Goal: Task Accomplishment & Management: Manage account settings

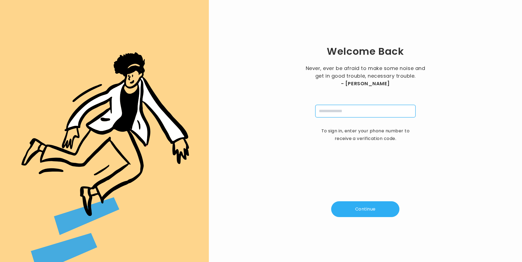
click at [374, 114] on input "tel" at bounding box center [365, 111] width 100 height 13
type input "**********"
click at [366, 207] on button "Continue" at bounding box center [365, 210] width 68 height 16
type input "*"
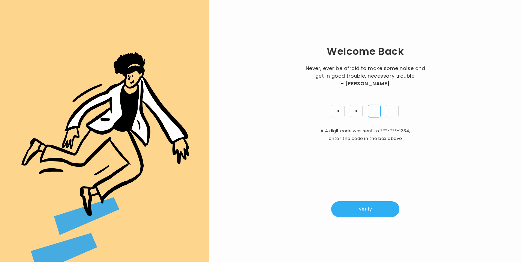
type input "*"
click at [380, 211] on button "Verify" at bounding box center [365, 210] width 68 height 16
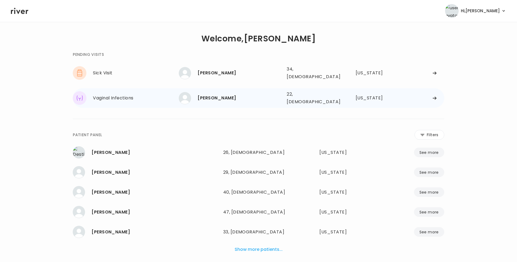
click at [215, 96] on div "[PERSON_NAME]" at bounding box center [240, 98] width 85 height 8
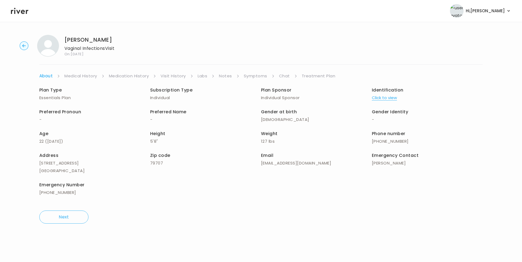
click at [283, 74] on link "Chat" at bounding box center [284, 76] width 11 height 8
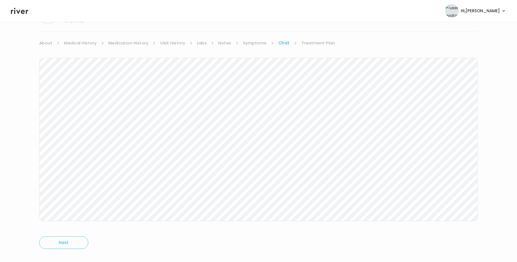
scroll to position [41, 0]
click at [17, 14] on icon at bounding box center [19, 11] width 17 height 8
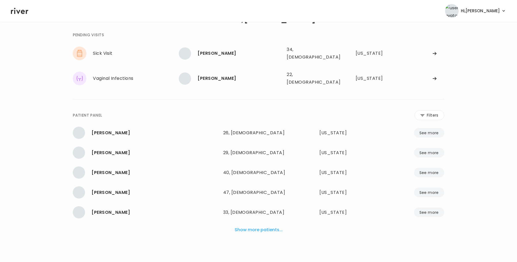
scroll to position [14, 0]
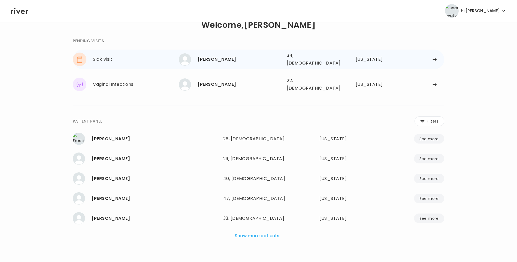
click at [225, 56] on div "[PERSON_NAME]" at bounding box center [240, 60] width 85 height 8
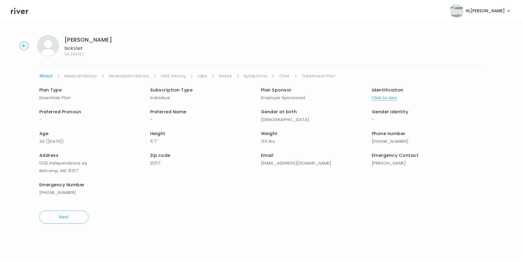
click at [283, 76] on link "Chat" at bounding box center [284, 76] width 11 height 8
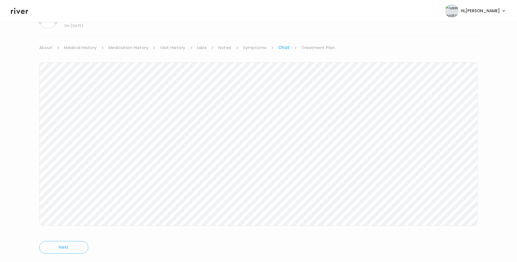
scroll to position [41, 0]
click at [23, 11] on icon at bounding box center [19, 11] width 17 height 8
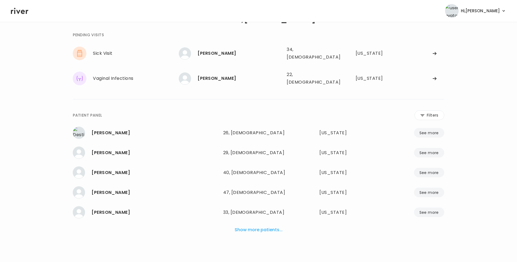
scroll to position [14, 0]
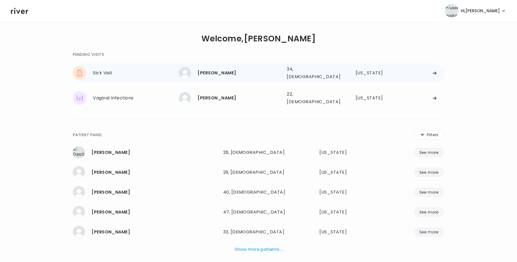
click at [260, 73] on div "[PERSON_NAME]" at bounding box center [240, 73] width 85 height 8
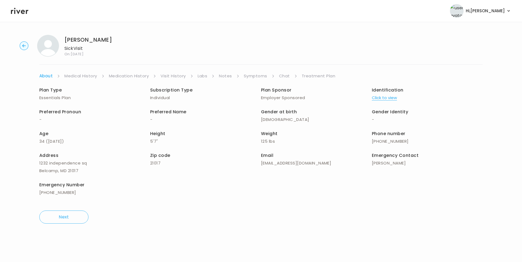
drag, startPoint x: 283, startPoint y: 76, endPoint x: 286, endPoint y: 77, distance: 3.3
click at [283, 76] on link "Chat" at bounding box center [284, 76] width 11 height 8
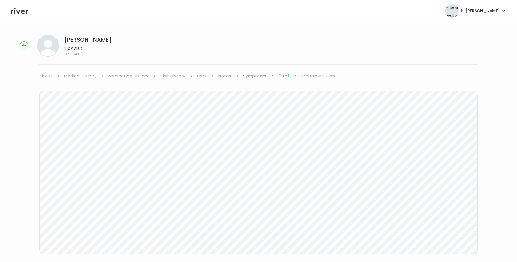
scroll to position [14, 0]
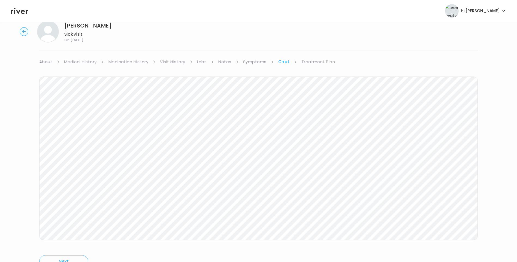
click at [26, 10] on icon at bounding box center [19, 11] width 17 height 6
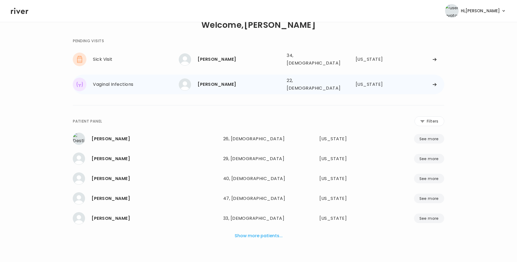
click at [230, 81] on div "chyenne brewster" at bounding box center [240, 85] width 85 height 8
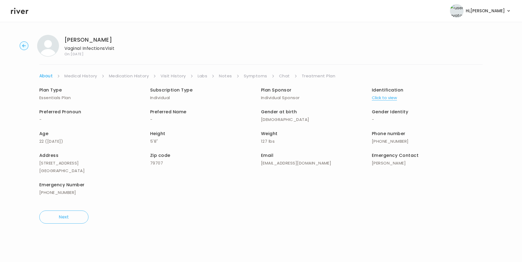
click at [283, 74] on link "Chat" at bounding box center [284, 76] width 11 height 8
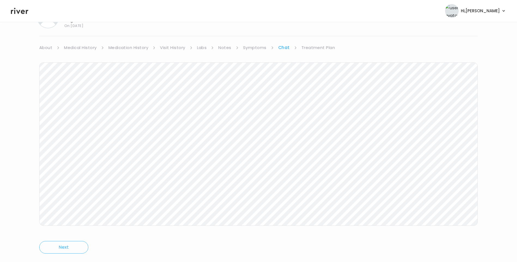
scroll to position [41, 0]
click at [21, 14] on icon at bounding box center [19, 11] width 17 height 8
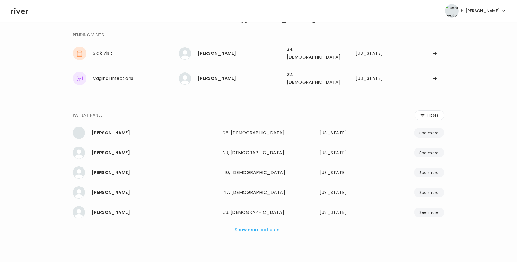
scroll to position [14, 0]
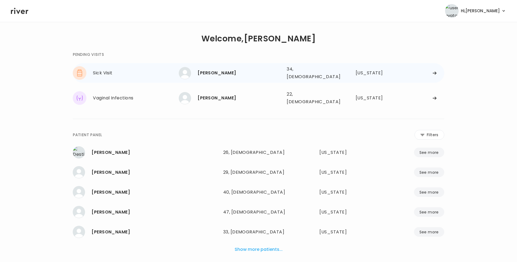
click at [249, 74] on div "[PERSON_NAME]" at bounding box center [240, 73] width 85 height 8
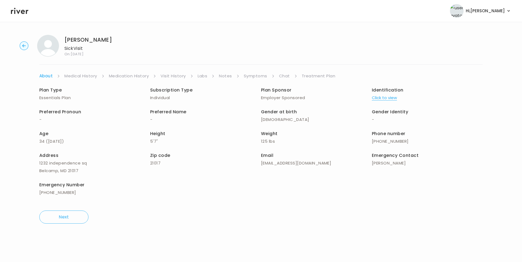
click at [287, 76] on link "Chat" at bounding box center [284, 76] width 11 height 8
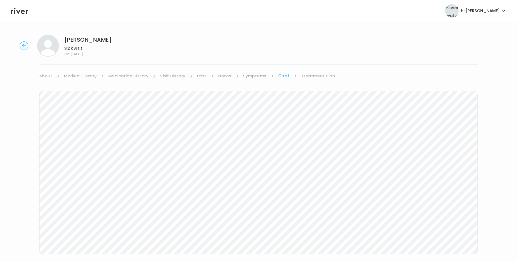
scroll to position [9, 0]
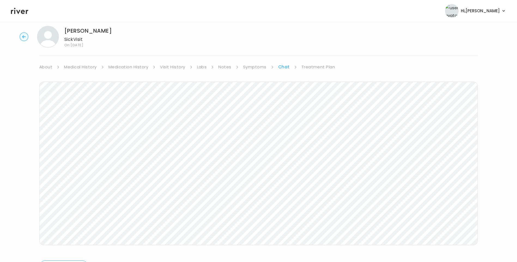
click at [16, 16] on header "Hi, Lisa Profile Logout" at bounding box center [258, 11] width 517 height 22
click at [23, 11] on icon at bounding box center [19, 11] width 17 height 8
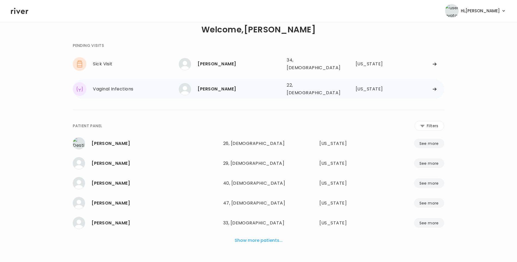
click at [228, 87] on div "[PERSON_NAME]" at bounding box center [240, 89] width 85 height 8
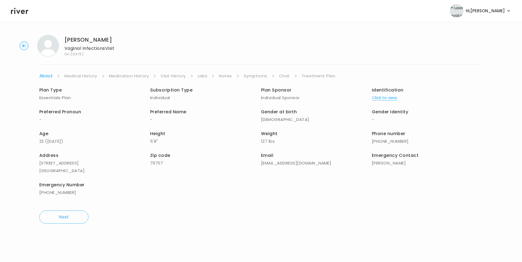
click at [285, 77] on link "Chat" at bounding box center [284, 76] width 11 height 8
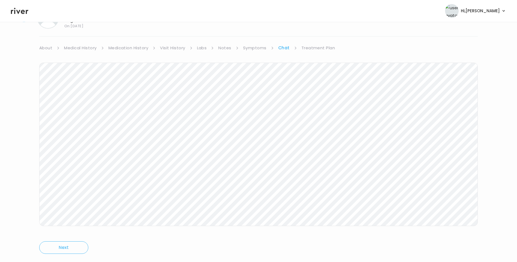
scroll to position [41, 0]
click at [17, 13] on icon at bounding box center [19, 11] width 17 height 8
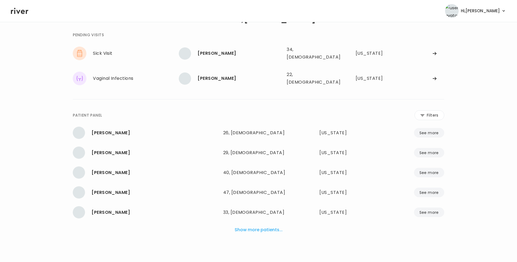
scroll to position [14, 0]
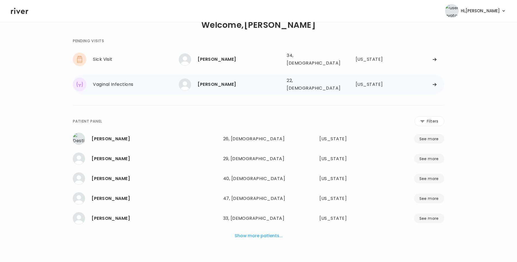
click at [233, 81] on div "chyenne brewster" at bounding box center [240, 85] width 85 height 8
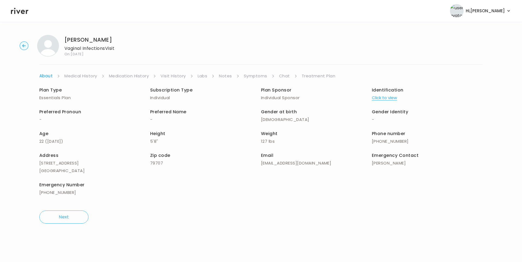
click at [286, 76] on link "Chat" at bounding box center [284, 76] width 11 height 8
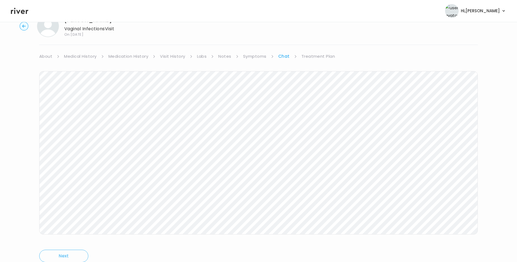
scroll to position [41, 0]
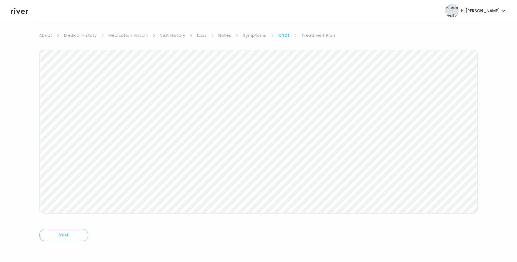
click at [17, 13] on icon at bounding box center [19, 11] width 17 height 8
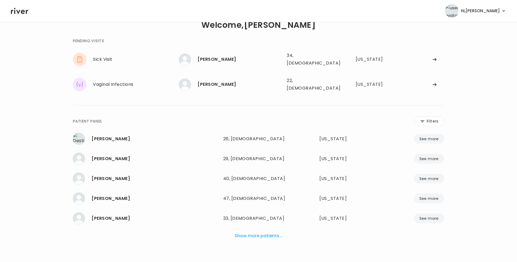
drag, startPoint x: 434, startPoint y: 115, endPoint x: 418, endPoint y: 120, distance: 16.1
click at [433, 116] on button "Filters" at bounding box center [430, 121] width 30 height 10
click at [229, 117] on input "name" at bounding box center [242, 122] width 173 height 11
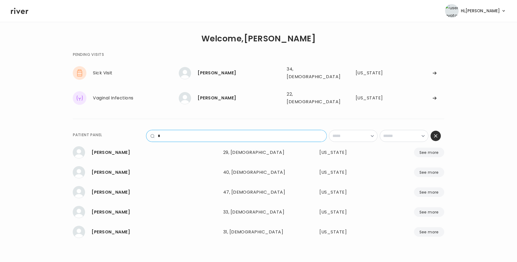
scroll to position [0, 0]
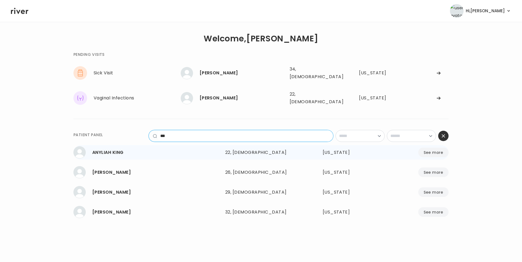
type input "***"
click at [236, 149] on div "22, Female" at bounding box center [260, 153] width 71 height 8
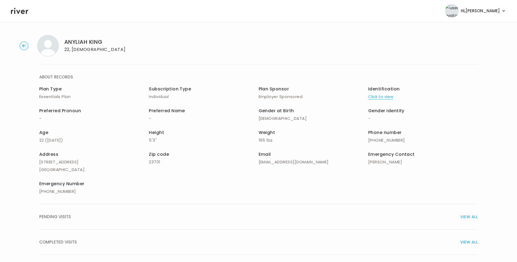
click at [83, 244] on div "COMPLETED VISITS VIEW ALL" at bounding box center [258, 243] width 439 height 8
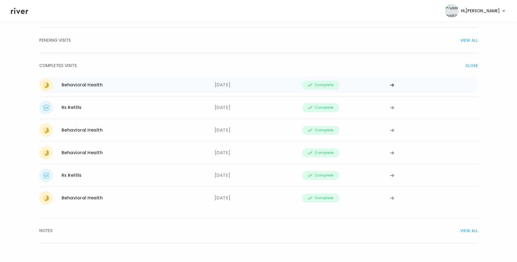
click at [224, 83] on div "09/30/2025" at bounding box center [259, 85] width 88 height 14
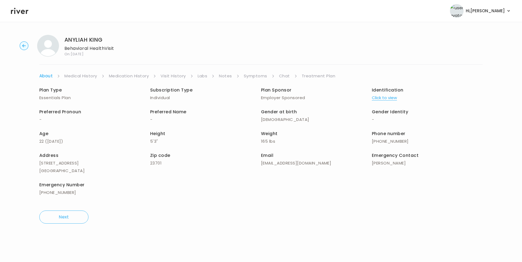
click at [318, 73] on link "Treatment Plan" at bounding box center [318, 76] width 34 height 8
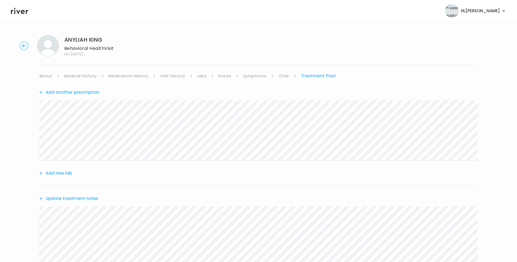
click at [278, 76] on ul "About Medical History Medication History Visit History Labs Notes Symptoms Chat…" at bounding box center [258, 76] width 439 height 8
click at [285, 75] on link "Chat" at bounding box center [283, 76] width 11 height 8
drag, startPoint x: 323, startPoint y: 77, endPoint x: 326, endPoint y: 78, distance: 3.7
click at [323, 77] on link "Treatment Plan" at bounding box center [319, 76] width 34 height 8
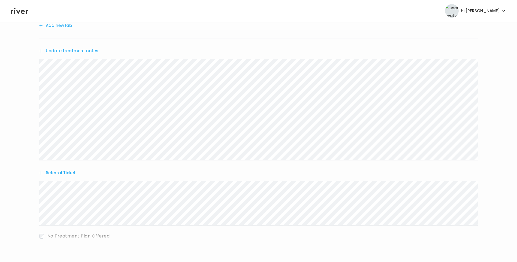
scroll to position [150, 0]
click at [23, 11] on icon at bounding box center [19, 11] width 17 height 8
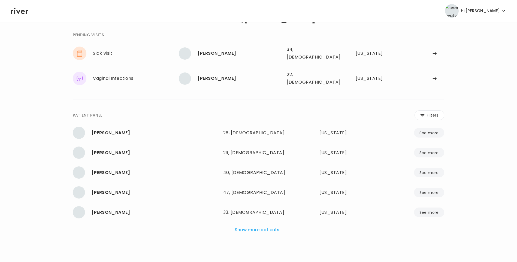
scroll to position [14, 0]
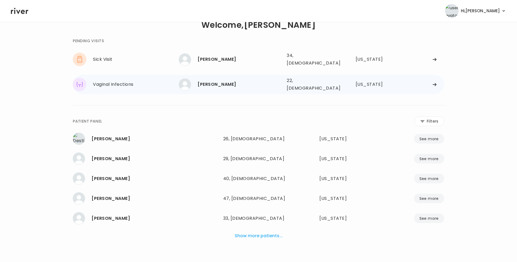
click at [231, 82] on div "[PERSON_NAME]" at bounding box center [240, 85] width 85 height 8
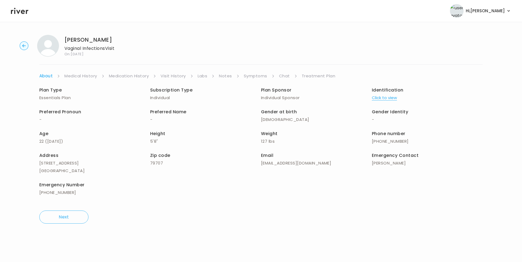
click at [301, 77] on link "Treatment Plan" at bounding box center [318, 76] width 34 height 8
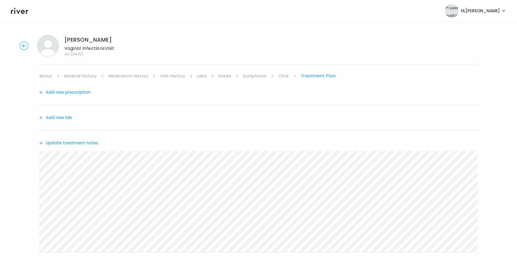
click at [83, 144] on button "Update treatment notes" at bounding box center [68, 143] width 59 height 8
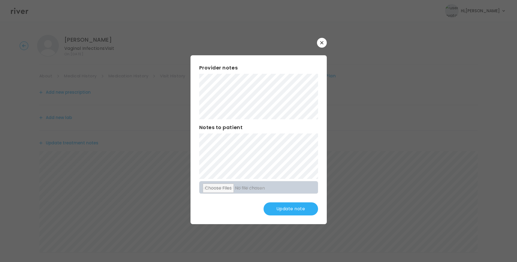
click at [298, 212] on button "Update note" at bounding box center [291, 209] width 55 height 13
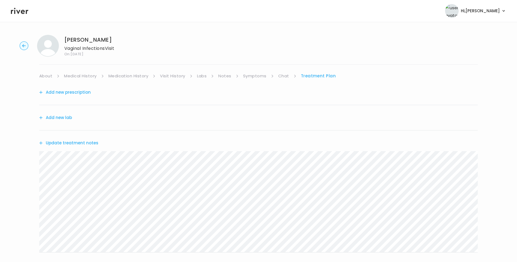
click at [46, 77] on link "About" at bounding box center [45, 76] width 13 height 8
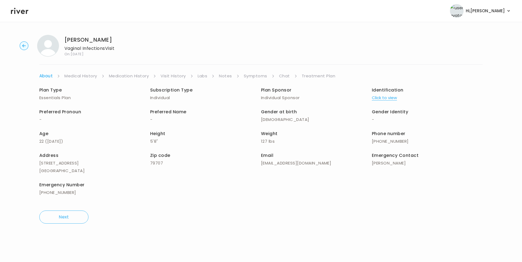
click at [315, 74] on link "Treatment Plan" at bounding box center [318, 76] width 34 height 8
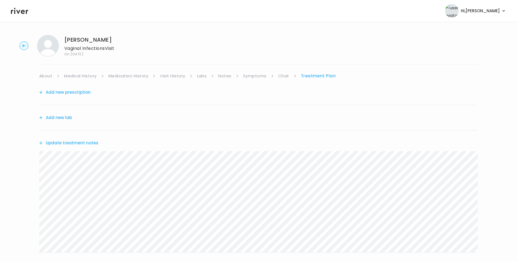
click at [92, 145] on button "Update treatment notes" at bounding box center [68, 143] width 59 height 8
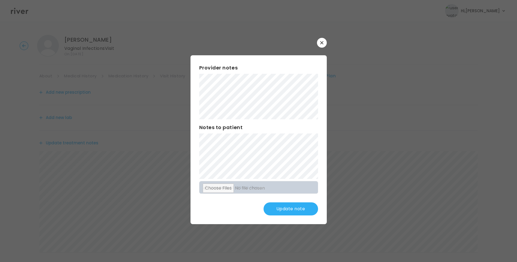
click at [296, 206] on button "Update note" at bounding box center [291, 209] width 55 height 13
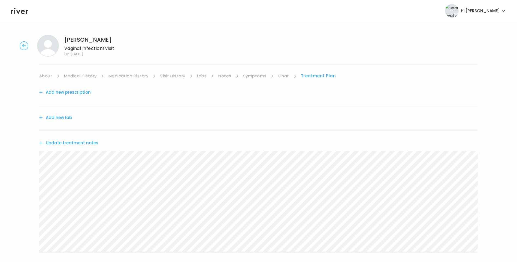
click at [79, 143] on button "Update treatment notes" at bounding box center [68, 143] width 59 height 8
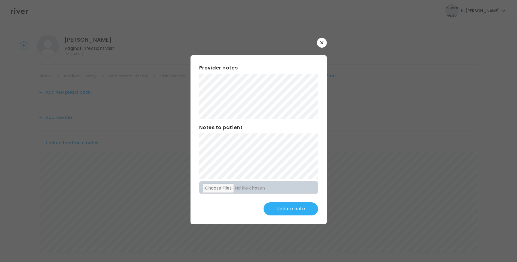
click at [296, 207] on button "Update note" at bounding box center [291, 209] width 55 height 13
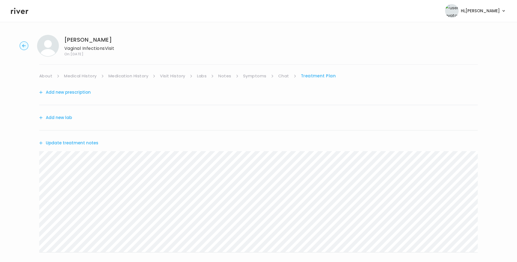
click at [24, 12] on icon at bounding box center [19, 11] width 17 height 6
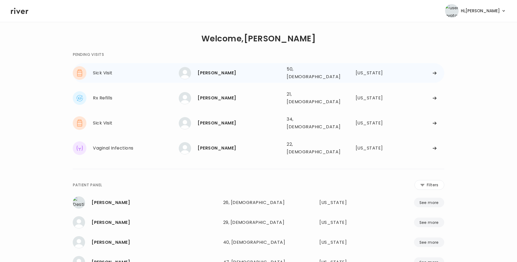
click at [229, 73] on div "[PERSON_NAME]" at bounding box center [240, 73] width 85 height 8
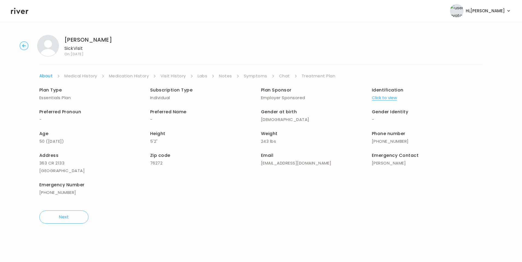
click at [180, 76] on link "Visit History" at bounding box center [172, 76] width 25 height 8
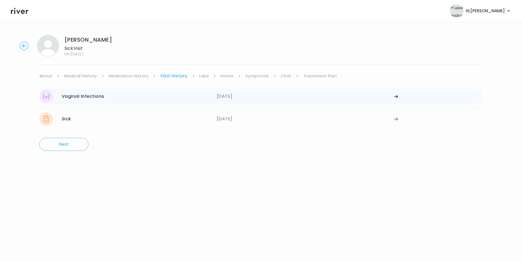
click at [154, 95] on div "Vaginal Infections 09/28/2025" at bounding box center [127, 97] width 177 height 14
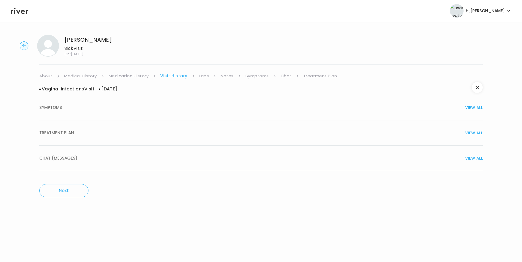
click at [97, 134] on div "TREATMENT PLAN VIEW ALL" at bounding box center [260, 133] width 443 height 8
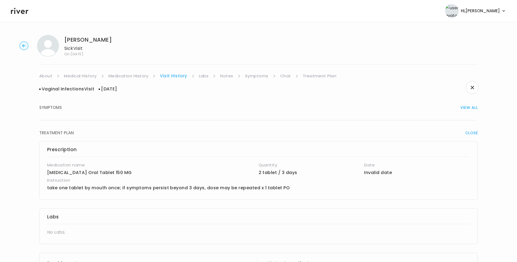
scroll to position [230, 0]
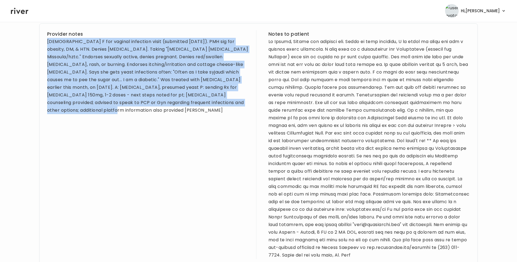
drag, startPoint x: 47, startPoint y: 41, endPoint x: 64, endPoint y: 114, distance: 75.4
click at [64, 114] on div "50 yo F for vaginal infection visit (submitted yesterday 9/28). PMH sig for obe…" at bounding box center [148, 76] width 202 height 76
copy div "50 yo F for vaginal infection visit (submitted yesterday 9/28). PMH sig for obe…"
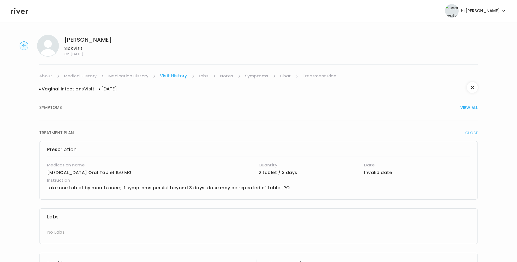
click at [259, 76] on link "Symptoms" at bounding box center [256, 76] width 23 height 8
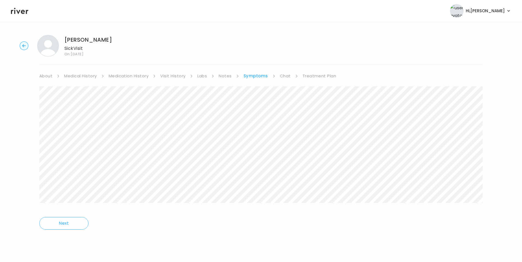
drag, startPoint x: 65, startPoint y: 38, endPoint x: 113, endPoint y: 39, distance: 47.5
click at [113, 39] on div "Deanna Blaylock Sick Visit On: 01 Oct 2025" at bounding box center [261, 46] width 504 height 22
copy h1 "Deanna Blaylock"
drag, startPoint x: 320, startPoint y: 76, endPoint x: 321, endPoint y: 79, distance: 3.0
click at [321, 76] on link "Treatment Plan" at bounding box center [319, 76] width 34 height 8
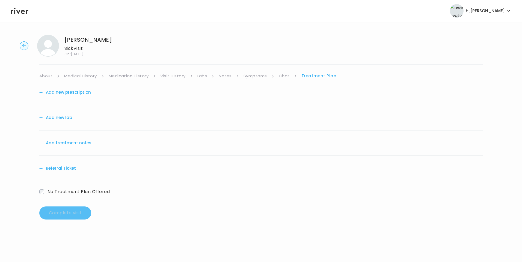
click at [74, 145] on button "Add treatment notes" at bounding box center [65, 143] width 52 height 8
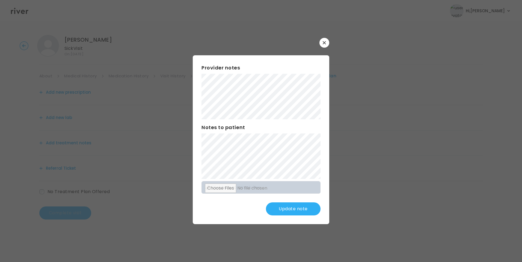
click at [298, 210] on button "Update note" at bounding box center [293, 209] width 55 height 13
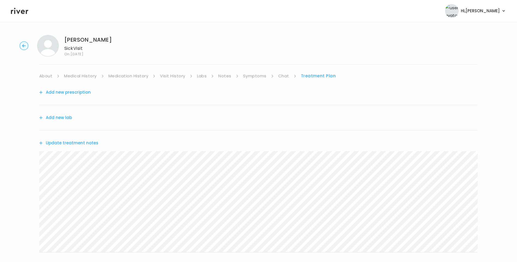
click at [255, 77] on link "Symptoms" at bounding box center [254, 76] width 23 height 8
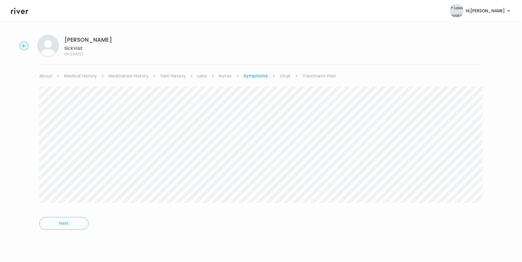
click at [321, 74] on link "Treatment Plan" at bounding box center [319, 76] width 34 height 8
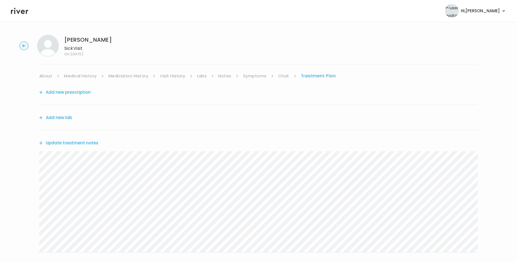
click at [88, 144] on button "Update treatment notes" at bounding box center [68, 143] width 59 height 8
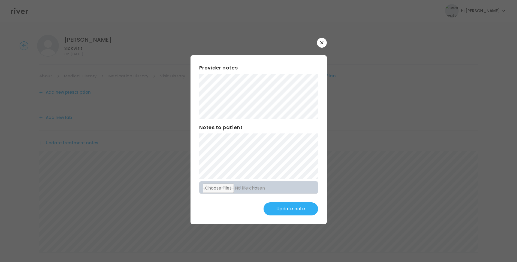
drag, startPoint x: 324, startPoint y: 43, endPoint x: 308, endPoint y: 55, distance: 19.5
click at [325, 44] on button "button" at bounding box center [322, 43] width 10 height 10
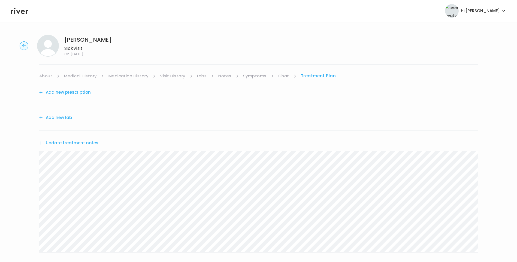
click at [85, 76] on link "Medical History" at bounding box center [80, 76] width 32 height 8
click at [309, 75] on link "Treatment Plan" at bounding box center [320, 76] width 34 height 8
click at [82, 141] on button "Update treatment notes" at bounding box center [68, 143] width 59 height 8
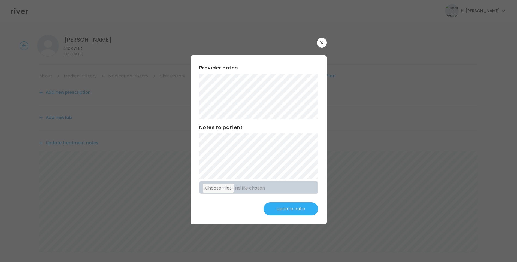
click at [301, 208] on button "Update note" at bounding box center [291, 209] width 55 height 13
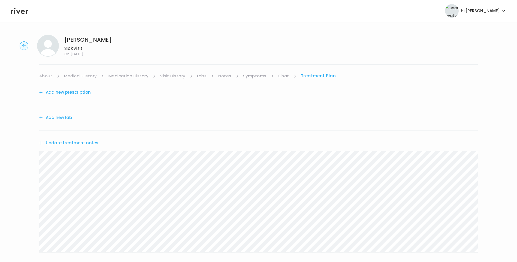
click at [85, 145] on button "Update treatment notes" at bounding box center [68, 143] width 59 height 8
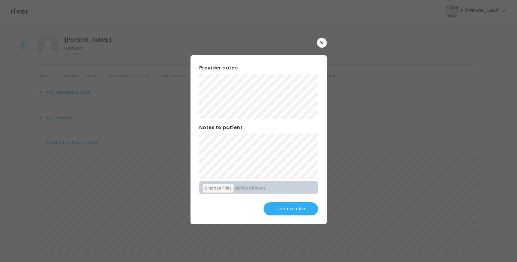
click at [292, 209] on button "Update note" at bounding box center [291, 209] width 55 height 13
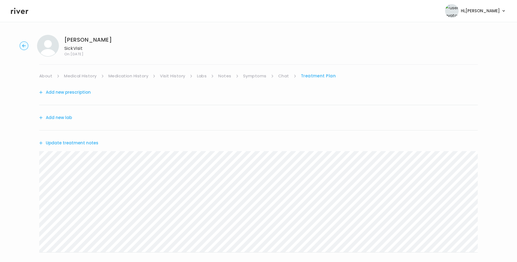
click at [32, 161] on div "Deanna Blaylock Sick Visit On: 01 Oct 2025 About Medical History Medication His…" at bounding box center [258, 176] width 517 height 290
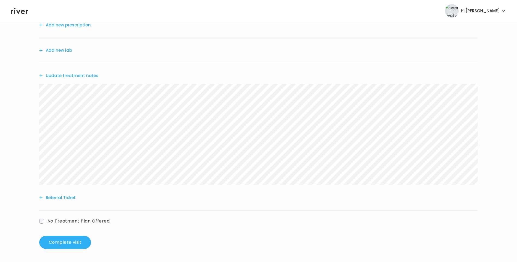
click at [67, 198] on button "Referral Ticket" at bounding box center [57, 198] width 37 height 8
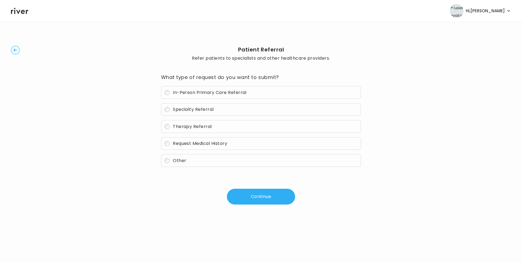
click at [202, 91] on span "In-Person Primary Care Referral" at bounding box center [210, 92] width 74 height 6
click at [201, 91] on span "In-Person Primary Care Referral" at bounding box center [210, 92] width 74 height 6
click at [167, 157] on label "Other" at bounding box center [261, 160] width 200 height 13
drag, startPoint x: 270, startPoint y: 196, endPoint x: 275, endPoint y: 197, distance: 5.9
click at [270, 196] on button "Continue" at bounding box center [261, 197] width 68 height 16
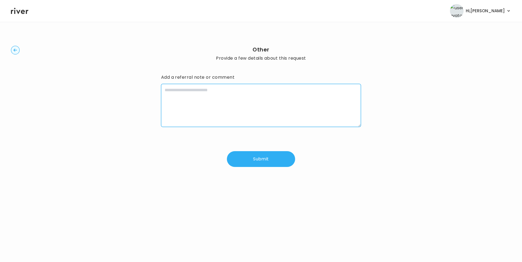
click at [210, 104] on textarea at bounding box center [261, 105] width 200 height 43
click at [269, 103] on textarea "**********" at bounding box center [261, 105] width 200 height 43
click at [164, 90] on textarea "**********" at bounding box center [261, 105] width 200 height 43
click at [340, 89] on textarea "**********" at bounding box center [261, 105] width 200 height 43
click at [247, 106] on textarea "**********" at bounding box center [261, 105] width 200 height 43
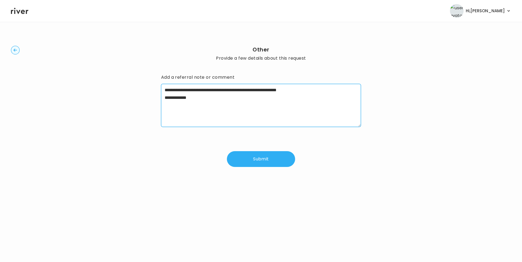
type textarea "**********"
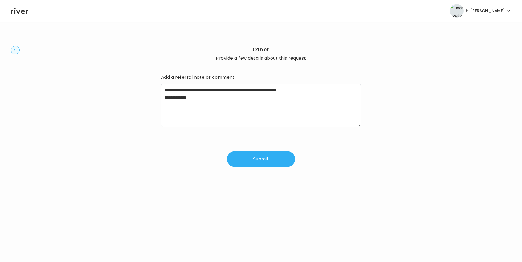
click at [270, 160] on button "Submit" at bounding box center [261, 159] width 68 height 16
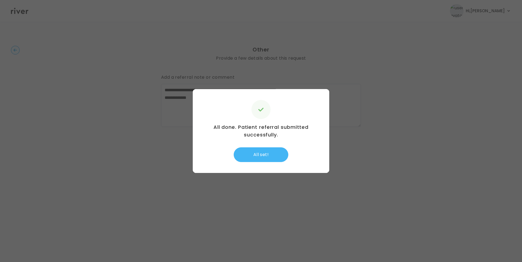
click at [272, 153] on button "All set!" at bounding box center [260, 155] width 55 height 15
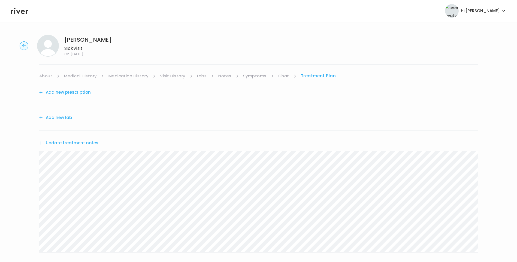
click at [90, 144] on button "Update treatment notes" at bounding box center [68, 143] width 59 height 8
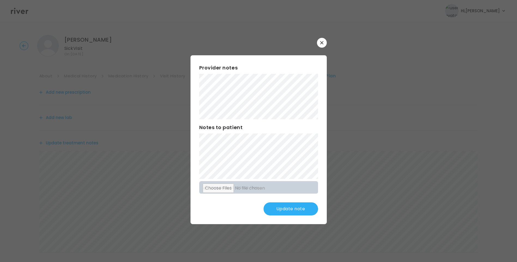
click at [289, 213] on button "Update note" at bounding box center [291, 209] width 55 height 13
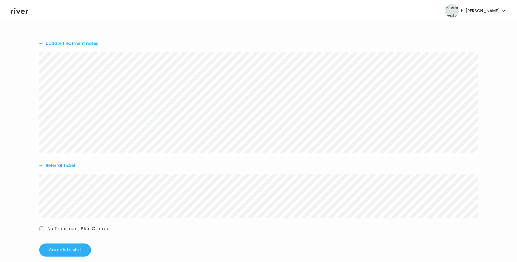
scroll to position [107, 0]
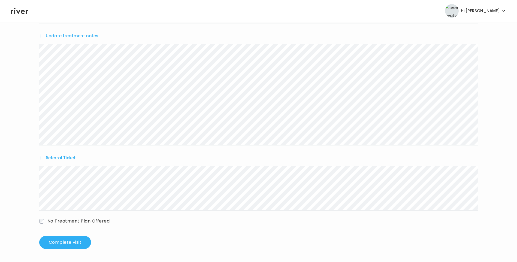
click at [87, 38] on button "Update treatment notes" at bounding box center [68, 36] width 59 height 8
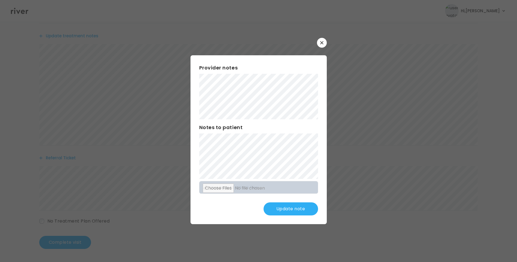
click at [295, 206] on button "Update note" at bounding box center [291, 209] width 55 height 13
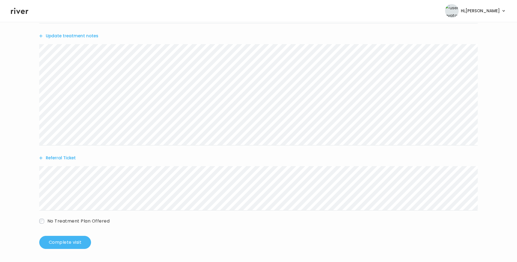
click at [83, 242] on button "Complete visit" at bounding box center [65, 242] width 52 height 13
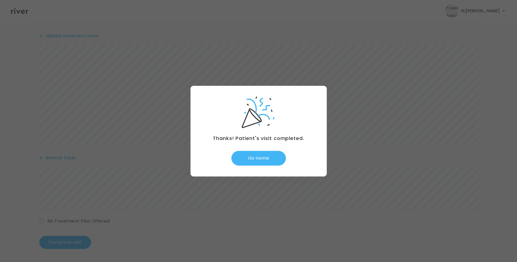
click at [268, 159] on button "Go Home" at bounding box center [259, 158] width 55 height 15
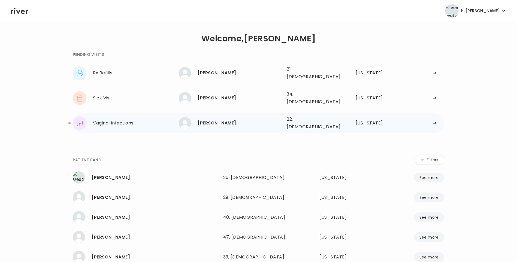
click at [233, 119] on div "[PERSON_NAME]" at bounding box center [240, 123] width 85 height 8
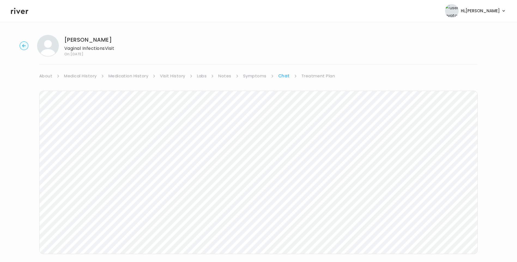
scroll to position [2, 0]
click at [307, 73] on link "Treatment Plan" at bounding box center [319, 74] width 34 height 8
click at [79, 142] on button "Update treatment notes" at bounding box center [68, 143] width 59 height 8
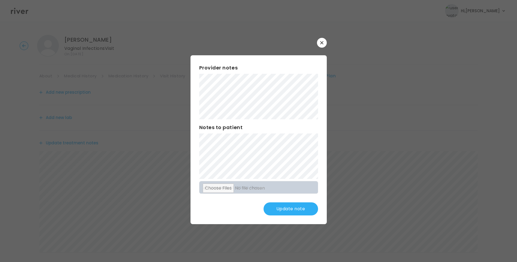
click at [302, 209] on button "Update note" at bounding box center [291, 209] width 55 height 13
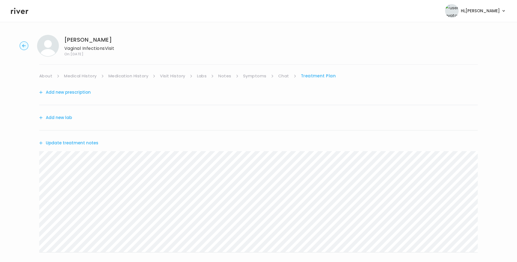
click at [33, 151] on div "chyenne brewster Vaginal Infections Visit On: 30 Sep 2025 About Medical History…" at bounding box center [258, 176] width 517 height 290
drag, startPoint x: 257, startPoint y: 74, endPoint x: 261, endPoint y: 78, distance: 5.4
click at [257, 75] on link "Symptoms" at bounding box center [254, 76] width 23 height 8
click at [314, 74] on link "Treatment Plan" at bounding box center [319, 76] width 34 height 8
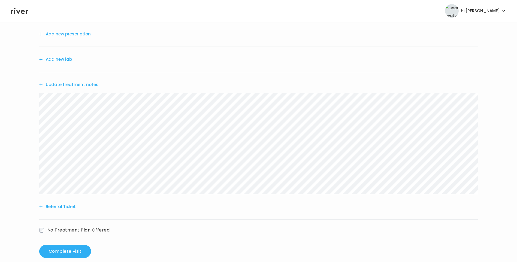
scroll to position [67, 0]
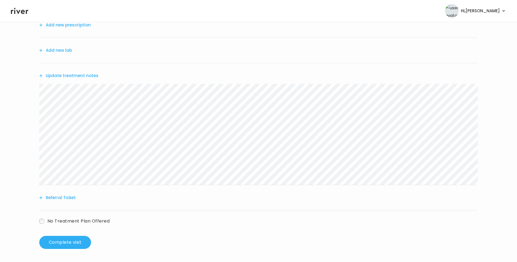
click at [65, 195] on button "Referral Ticket" at bounding box center [57, 198] width 37 height 8
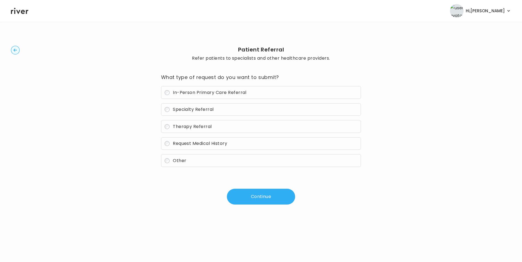
click at [197, 95] on span "In-Person Primary Care Referral" at bounding box center [210, 92] width 74 height 6
click at [257, 198] on button "Continue" at bounding box center [261, 197] width 68 height 16
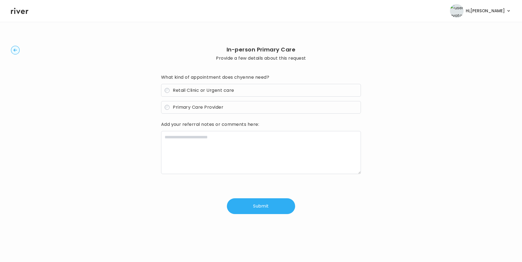
click at [197, 92] on span "Retail Clinic or Urgent care" at bounding box center [203, 90] width 61 height 6
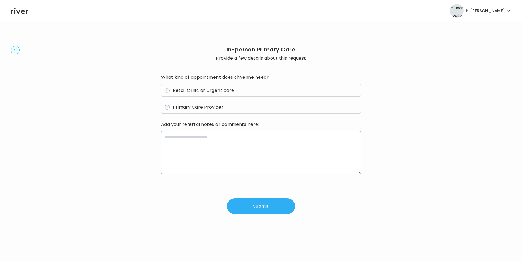
click at [197, 142] on textarea at bounding box center [261, 152] width 200 height 43
paste textarea "**********"
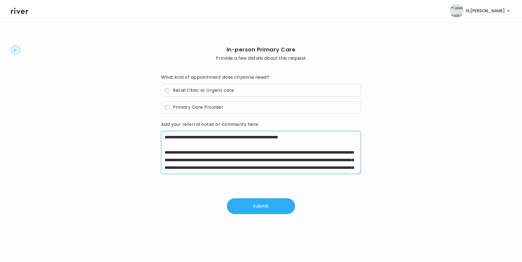
drag, startPoint x: 181, startPoint y: 153, endPoint x: 241, endPoint y: 152, distance: 59.5
click at [241, 152] on textarea "**********" at bounding box center [261, 152] width 200 height 43
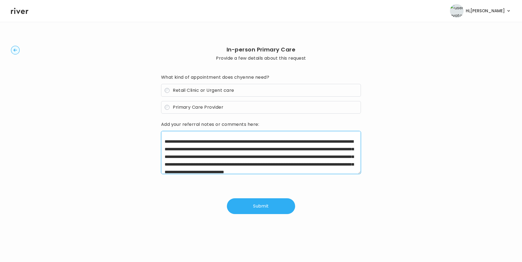
scroll to position [22, 0]
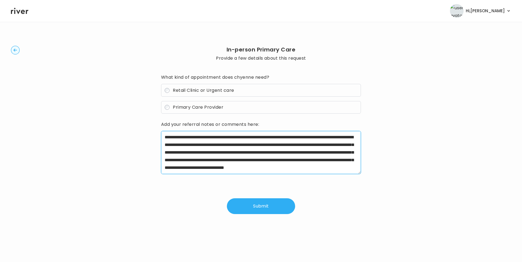
click at [249, 154] on textarea "**********" at bounding box center [261, 152] width 200 height 43
drag, startPoint x: 304, startPoint y: 154, endPoint x: 232, endPoint y: 161, distance: 72.6
click at [232, 161] on textarea "**********" at bounding box center [261, 152] width 200 height 43
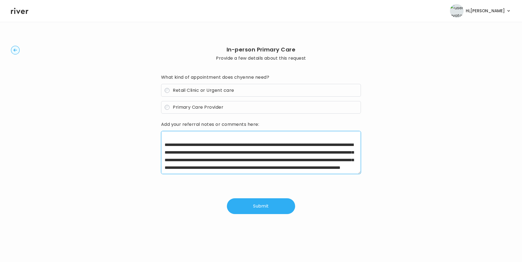
drag, startPoint x: 327, startPoint y: 153, endPoint x: 345, endPoint y: 152, distance: 17.5
click at [345, 152] on textarea "**********" at bounding box center [261, 152] width 200 height 43
click at [322, 168] on textarea "**********" at bounding box center [261, 152] width 200 height 43
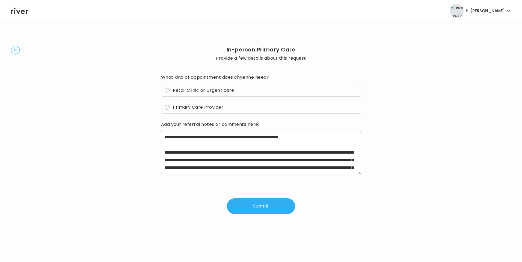
click at [331, 138] on textarea "**********" at bounding box center [261, 152] width 200 height 43
click at [284, 137] on textarea "**********" at bounding box center [261, 152] width 200 height 43
type textarea "**********"
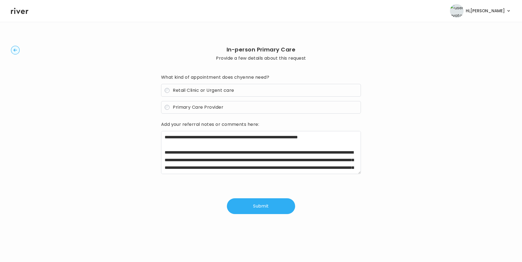
click at [275, 209] on button "Submit" at bounding box center [261, 207] width 68 height 16
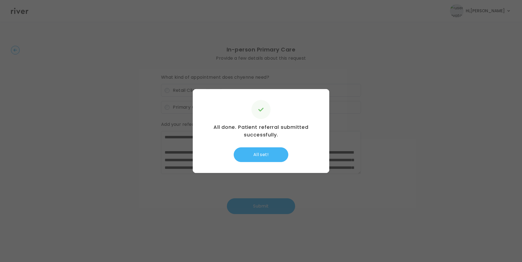
click at [258, 157] on button "All set!" at bounding box center [260, 155] width 55 height 15
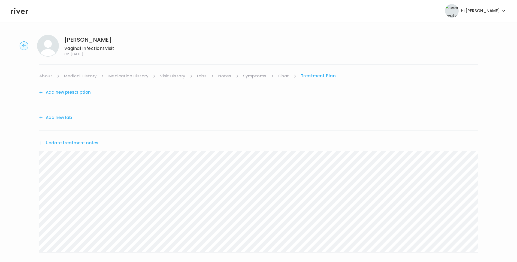
click at [284, 77] on link "Chat" at bounding box center [283, 76] width 11 height 8
click at [321, 75] on link "Treatment Plan" at bounding box center [319, 76] width 34 height 8
click at [92, 142] on button "Update treatment notes" at bounding box center [68, 143] width 59 height 8
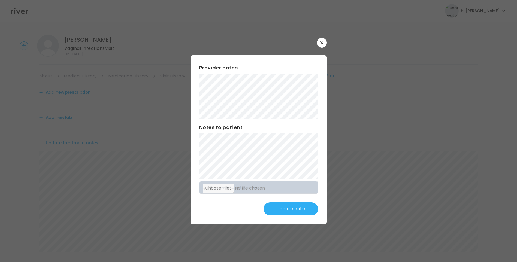
scroll to position [107, 0]
click at [298, 210] on button "Update note" at bounding box center [291, 209] width 55 height 13
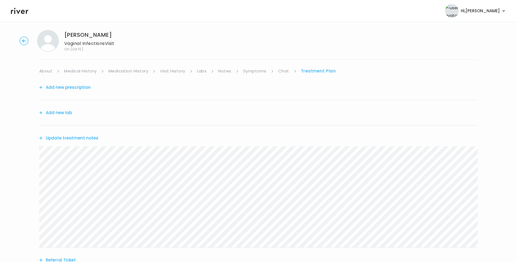
scroll to position [0, 0]
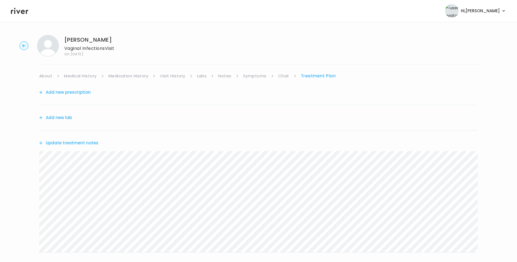
click at [284, 73] on link "Chat" at bounding box center [283, 76] width 11 height 8
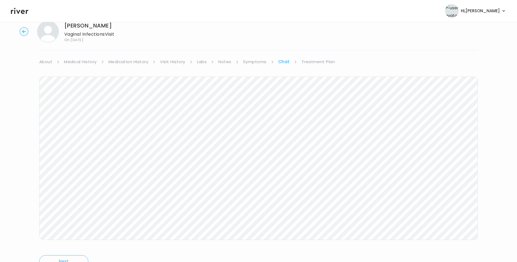
scroll to position [41, 0]
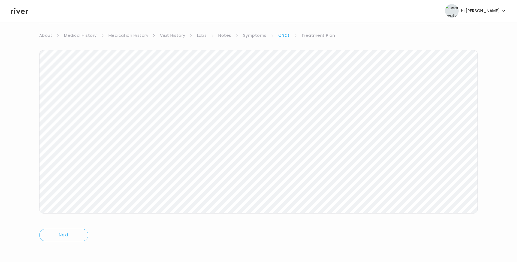
drag, startPoint x: 314, startPoint y: 35, endPoint x: 317, endPoint y: 39, distance: 4.7
click at [315, 35] on link "Treatment Plan" at bounding box center [319, 36] width 34 height 8
click at [79, 104] on button "Update treatment notes" at bounding box center [68, 103] width 59 height 8
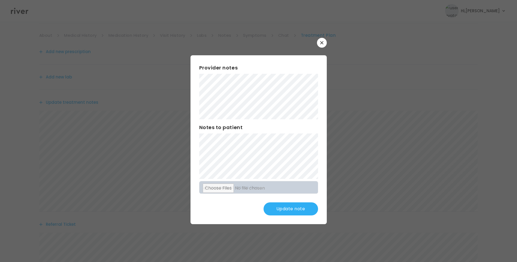
click at [298, 209] on button "Update note" at bounding box center [291, 209] width 55 height 13
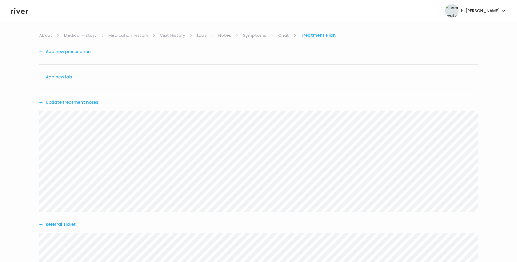
drag, startPoint x: 284, startPoint y: 34, endPoint x: 288, endPoint y: 36, distance: 4.2
click at [285, 35] on link "Chat" at bounding box center [283, 36] width 11 height 8
click at [325, 35] on link "Treatment Plan" at bounding box center [319, 36] width 34 height 8
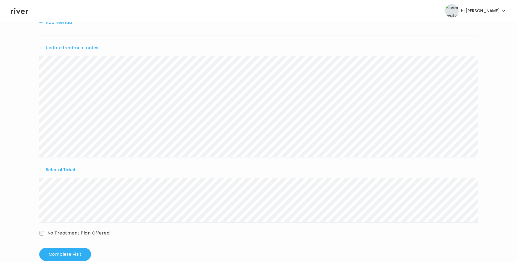
scroll to position [107, 0]
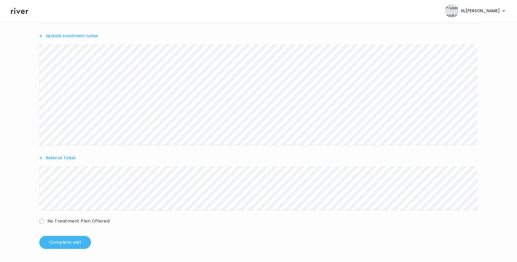
click at [74, 239] on button "Complete visit" at bounding box center [65, 242] width 52 height 13
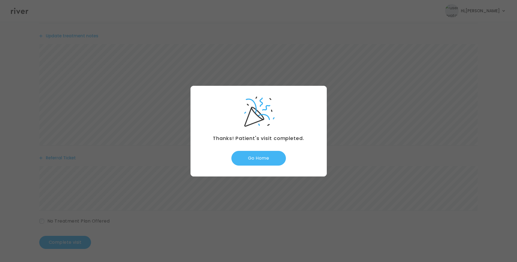
click at [261, 159] on button "Go Home" at bounding box center [259, 158] width 55 height 15
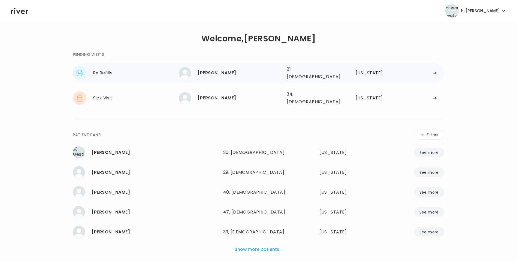
click at [248, 75] on div "[PERSON_NAME]" at bounding box center [240, 73] width 85 height 8
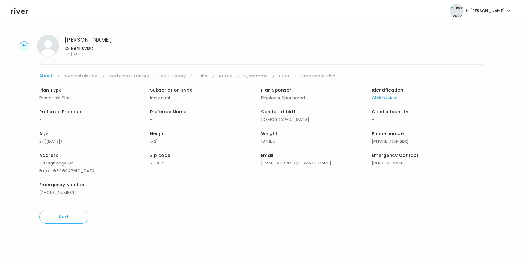
drag, startPoint x: 20, startPoint y: 14, endPoint x: 29, endPoint y: 19, distance: 10.3
click at [20, 14] on icon at bounding box center [19, 11] width 17 height 8
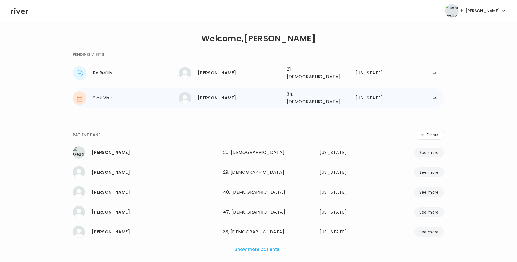
click at [211, 94] on div "[PERSON_NAME]" at bounding box center [240, 98] width 85 height 8
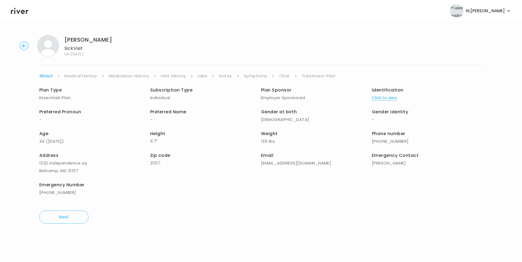
click at [279, 76] on link "Chat" at bounding box center [284, 76] width 11 height 8
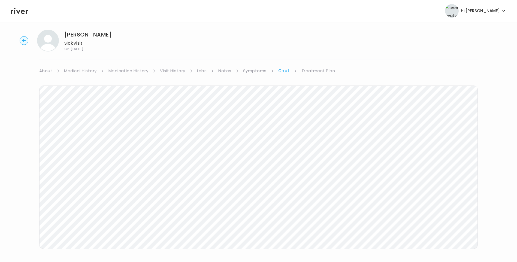
scroll to position [41, 0]
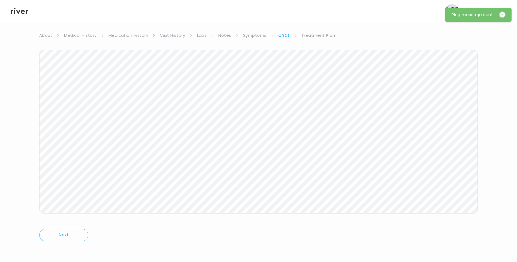
drag, startPoint x: 18, startPoint y: 11, endPoint x: 22, endPoint y: 12, distance: 3.3
click at [19, 11] on icon at bounding box center [19, 11] width 17 height 8
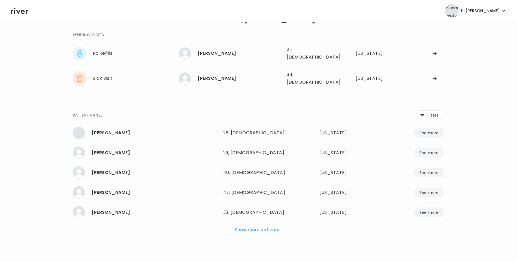
scroll to position [14, 0]
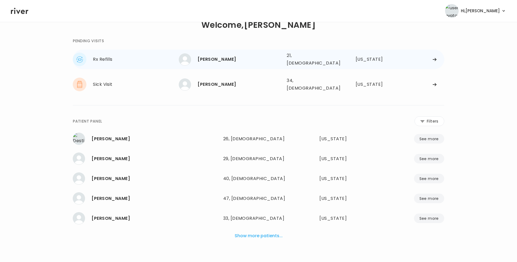
click at [218, 51] on div "lillyana rodriguez 21, Female See more 21, Female Texas" at bounding box center [311, 59] width 265 height 17
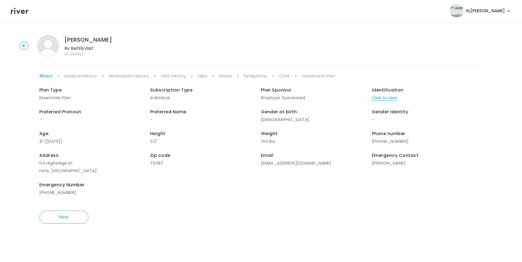
click at [172, 75] on link "Visit History" at bounding box center [172, 76] width 25 height 8
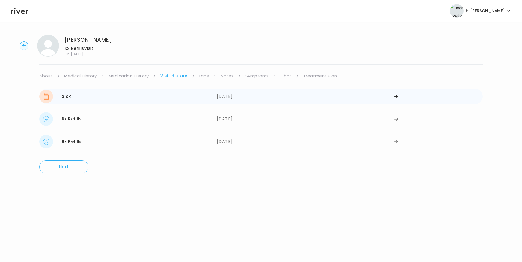
click at [207, 98] on div "Sick 09/22/2025" at bounding box center [127, 97] width 177 height 14
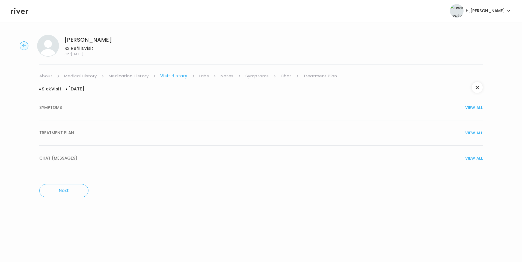
click at [91, 132] on div "TREATMENT PLAN VIEW ALL" at bounding box center [260, 133] width 443 height 8
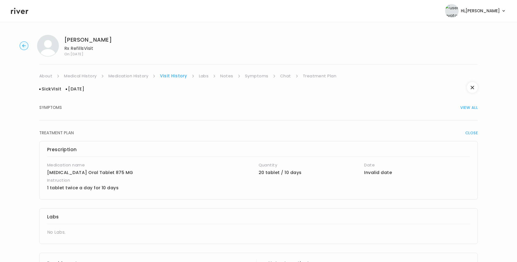
drag, startPoint x: 131, startPoint y: 76, endPoint x: 141, endPoint y: 78, distance: 10.3
click at [131, 76] on link "Medication History" at bounding box center [129, 76] width 40 height 8
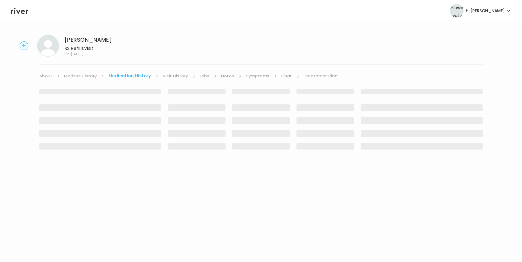
click at [177, 78] on link "Visit History" at bounding box center [175, 76] width 25 height 8
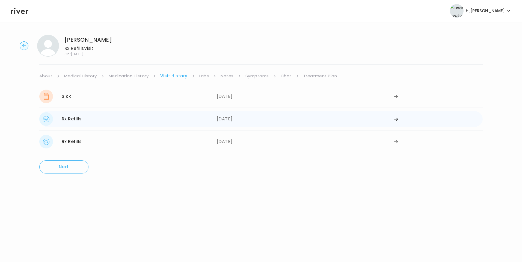
click at [126, 115] on div "Rx Refills 07/02/2025" at bounding box center [127, 119] width 177 height 14
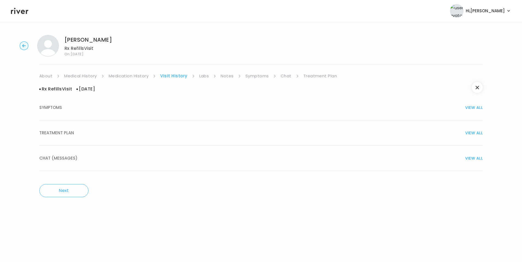
click at [66, 130] on span "TREATMENT PLAN" at bounding box center [56, 133] width 35 height 8
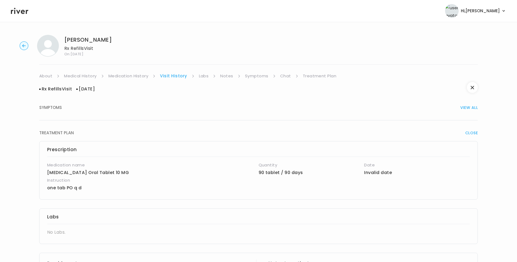
click at [123, 75] on link "Medication History" at bounding box center [129, 76] width 40 height 8
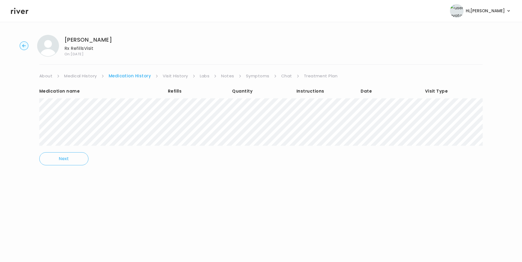
click at [176, 77] on link "Visit History" at bounding box center [175, 76] width 25 height 8
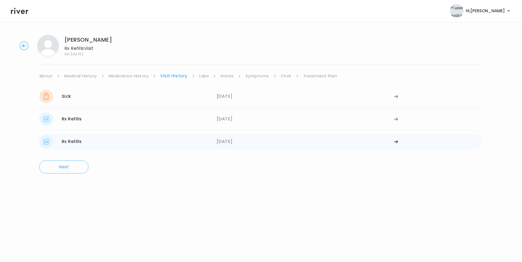
click at [94, 146] on div "Rx Refills 06/05/2025" at bounding box center [127, 142] width 177 height 14
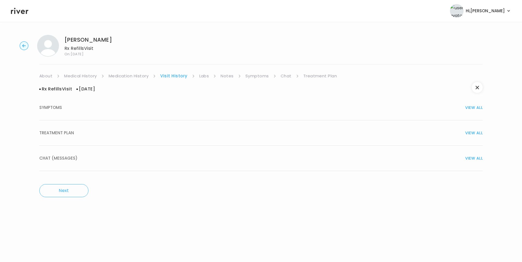
drag, startPoint x: 63, startPoint y: 137, endPoint x: 110, endPoint y: 143, distance: 47.5
click at [64, 137] on button "TREATMENT PLAN VIEW ALL" at bounding box center [260, 133] width 443 height 25
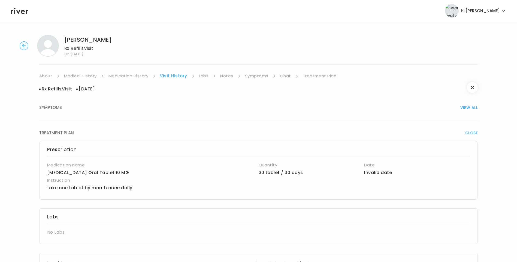
scroll to position [230, 0]
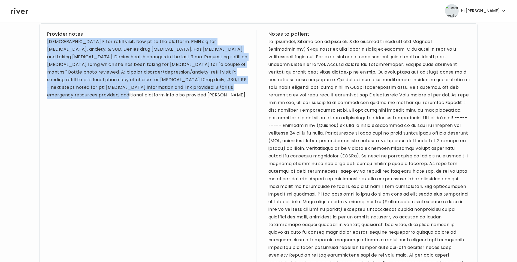
drag, startPoint x: 45, startPoint y: 41, endPoint x: 228, endPoint y: 90, distance: 189.4
click at [228, 90] on div "Provider notes 21 yo F for refill visit. New pt to the platform. PMH sig for bi…" at bounding box center [258, 229] width 439 height 412
drag, startPoint x: 228, startPoint y: 90, endPoint x: 217, endPoint y: 72, distance: 21.2
copy div "21 yo F for refill visit. New pt to the platform. PMH sig for bipolar disorder,…"
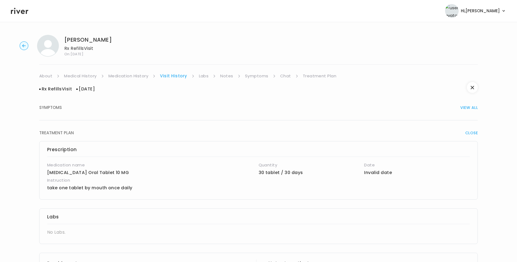
click at [45, 80] on link "About" at bounding box center [45, 76] width 13 height 8
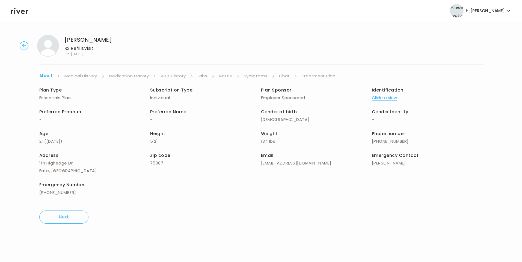
click at [386, 101] on button "Click to view" at bounding box center [384, 98] width 25 height 8
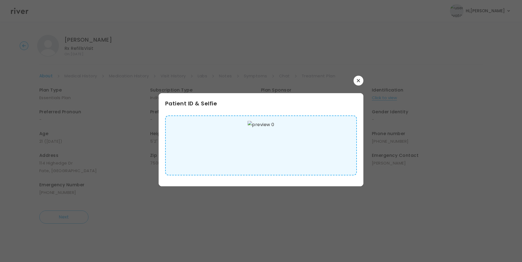
click at [274, 145] on img at bounding box center [260, 145] width 26 height 49
click at [359, 81] on icon "button" at bounding box center [358, 80] width 3 height 3
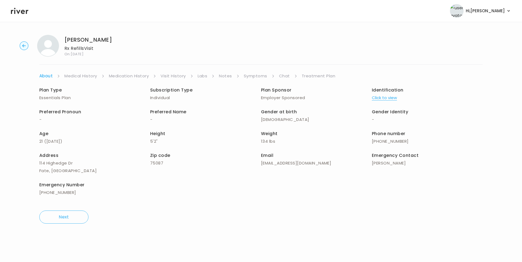
drag, startPoint x: 319, startPoint y: 75, endPoint x: 321, endPoint y: 79, distance: 5.1
click at [319, 75] on link "Treatment Plan" at bounding box center [318, 76] width 34 height 8
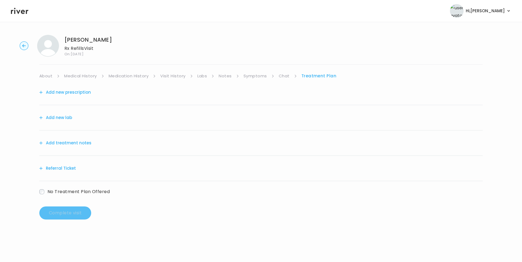
click at [82, 143] on button "Add treatment notes" at bounding box center [65, 143] width 52 height 8
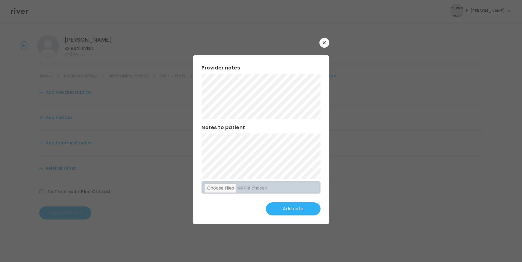
click at [262, 132] on div "Notes to patient" at bounding box center [260, 151] width 119 height 55
click at [306, 209] on button "Update note" at bounding box center [293, 209] width 55 height 13
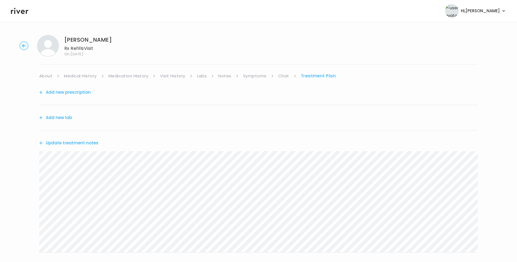
click at [262, 76] on link "Symptoms" at bounding box center [254, 76] width 23 height 8
click at [460, 218] on button "View more" at bounding box center [467, 216] width 22 height 7
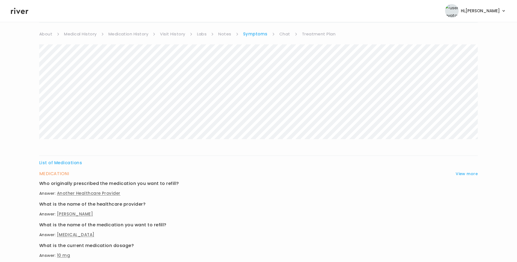
scroll to position [178, 0]
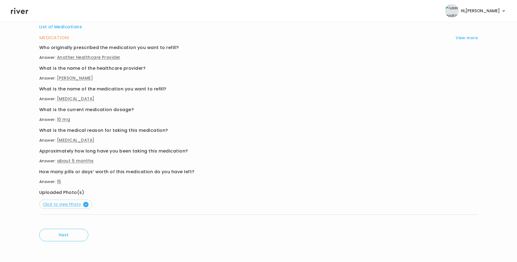
click at [76, 202] on span "Click to view Photo" at bounding box center [66, 204] width 46 height 5
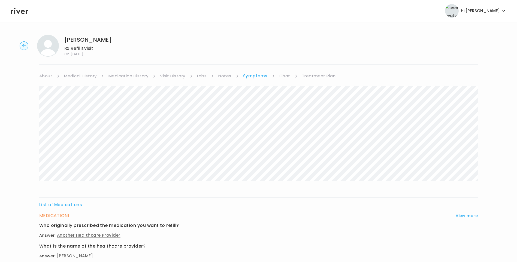
drag, startPoint x: 117, startPoint y: 75, endPoint x: 120, endPoint y: 77, distance: 3.8
click at [117, 75] on link "Medication History" at bounding box center [129, 76] width 40 height 8
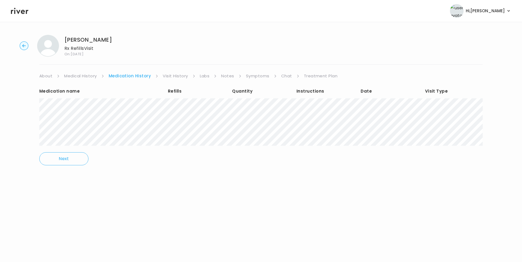
click at [286, 78] on link "Chat" at bounding box center [286, 76] width 11 height 8
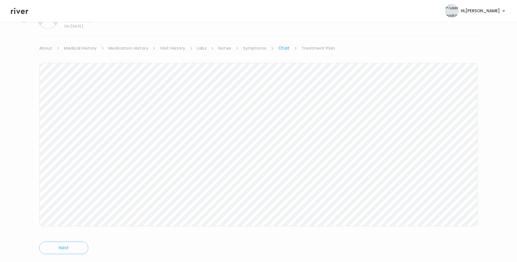
scroll to position [41, 0]
click at [44, 33] on link "About" at bounding box center [45, 36] width 13 height 8
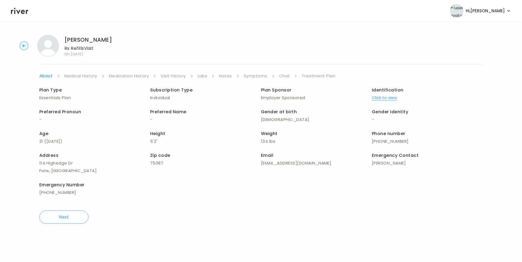
click at [283, 77] on link "Chat" at bounding box center [284, 76] width 11 height 8
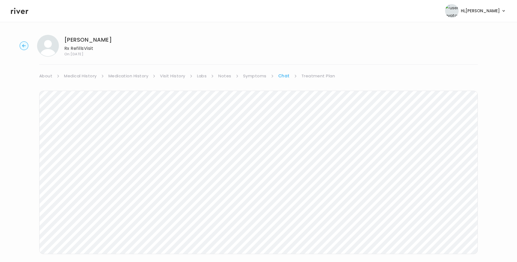
click at [87, 76] on link "Medical History" at bounding box center [80, 76] width 32 height 8
click at [251, 79] on link "Symptoms" at bounding box center [256, 76] width 23 height 8
click at [284, 76] on link "Chat" at bounding box center [285, 76] width 11 height 8
click at [253, 78] on link "Symptoms" at bounding box center [254, 76] width 23 height 8
drag, startPoint x: 172, startPoint y: 75, endPoint x: 176, endPoint y: 77, distance: 5.1
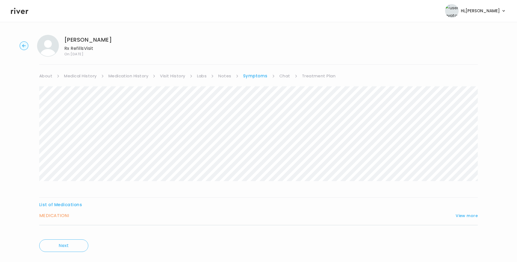
click at [172, 75] on link "Visit History" at bounding box center [172, 76] width 25 height 8
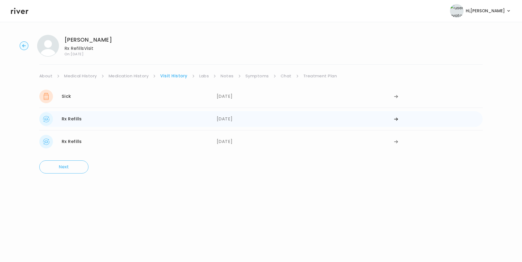
click at [225, 119] on div "07/02/2025" at bounding box center [305, 119] width 177 height 14
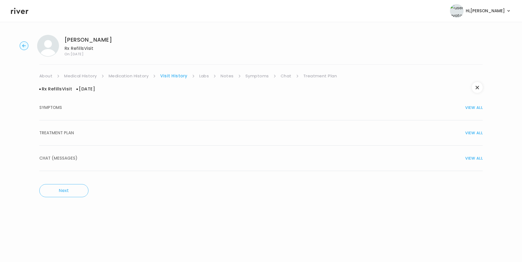
drag, startPoint x: 97, startPoint y: 127, endPoint x: 100, endPoint y: 128, distance: 3.9
click at [99, 128] on button "TREATMENT PLAN VIEW ALL" at bounding box center [260, 133] width 443 height 25
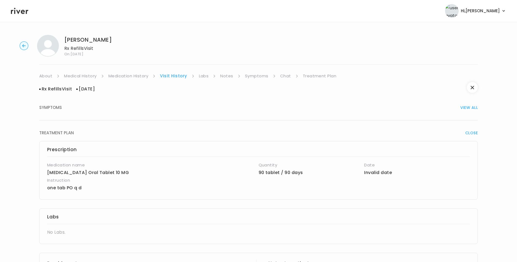
scroll to position [117, 0]
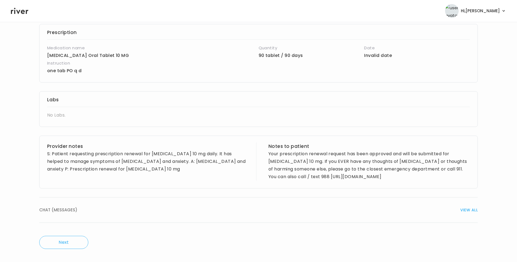
drag, startPoint x: 100, startPoint y: 204, endPoint x: 105, endPoint y: 206, distance: 5.6
click at [100, 204] on button "CHAT (MESSAGES) VIEW ALL" at bounding box center [258, 210] width 439 height 25
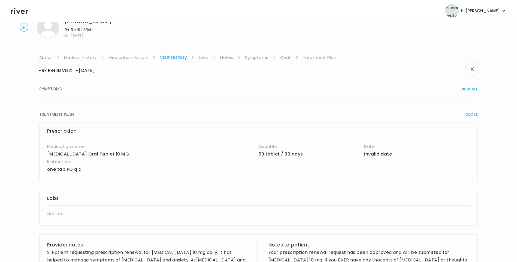
scroll to position [0, 0]
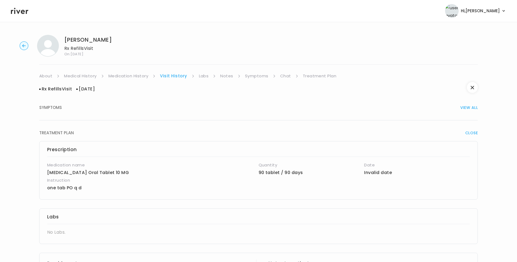
drag, startPoint x: 63, startPoint y: 38, endPoint x: 130, endPoint y: 40, distance: 67.4
click at [130, 40] on div "lillyana rodriguez Rx Refills Visit On: 01 Oct 2025" at bounding box center [259, 46] width 500 height 22
copy h1 "[PERSON_NAME]"
click at [139, 76] on link "Medication History" at bounding box center [129, 76] width 40 height 8
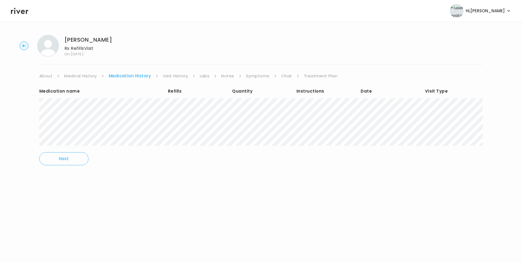
click at [255, 78] on link "Symptoms" at bounding box center [257, 76] width 23 height 8
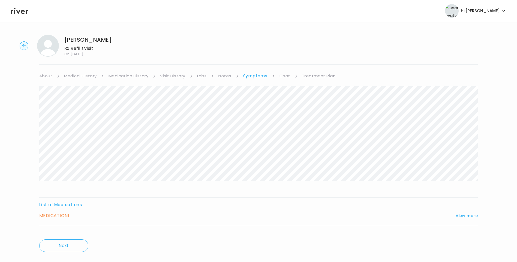
drag, startPoint x: 174, startPoint y: 76, endPoint x: 179, endPoint y: 77, distance: 5.4
click at [175, 76] on link "Visit History" at bounding box center [172, 76] width 25 height 8
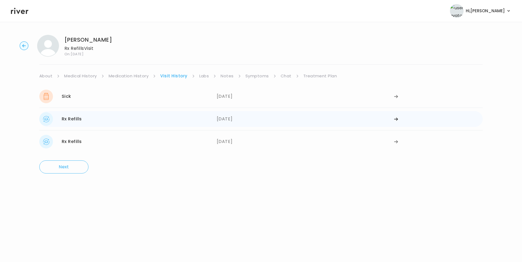
click at [220, 115] on div "07/02/2025" at bounding box center [305, 119] width 177 height 14
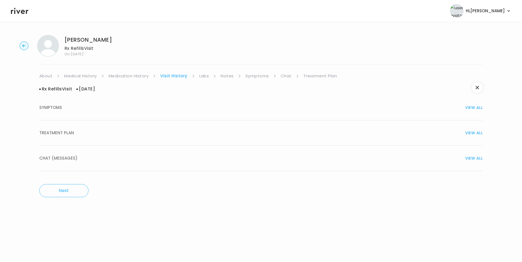
click at [144, 131] on div "TREATMENT PLAN VIEW ALL" at bounding box center [260, 133] width 443 height 8
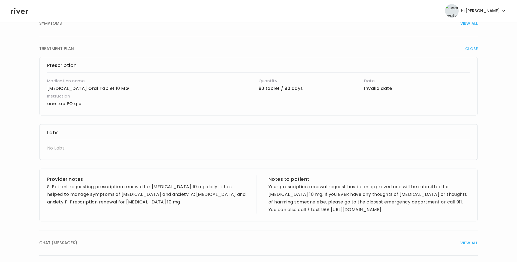
scroll to position [117, 0]
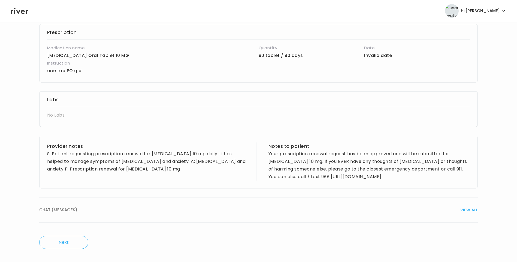
drag, startPoint x: 466, startPoint y: 212, endPoint x: 457, endPoint y: 211, distance: 8.5
click at [466, 212] on span "VIEW ALL" at bounding box center [469, 210] width 17 height 8
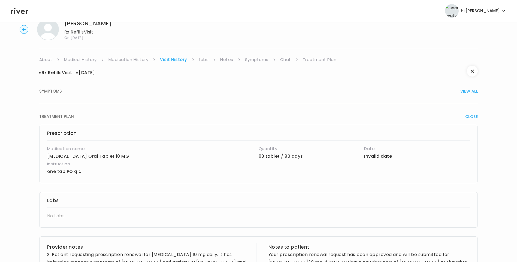
scroll to position [0, 0]
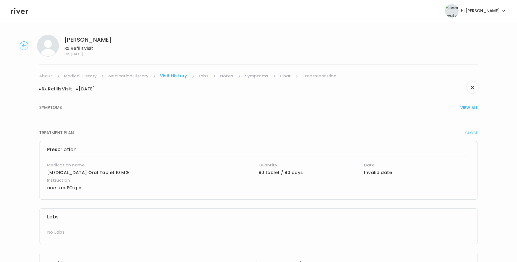
click at [310, 76] on link "Treatment Plan" at bounding box center [320, 76] width 34 height 8
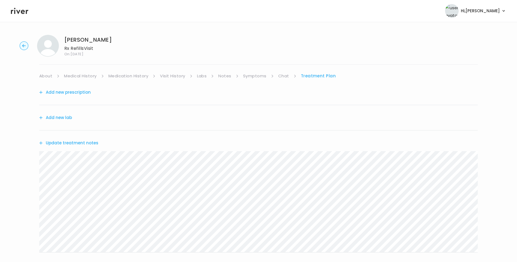
click at [69, 145] on button "Update treatment notes" at bounding box center [68, 143] width 59 height 8
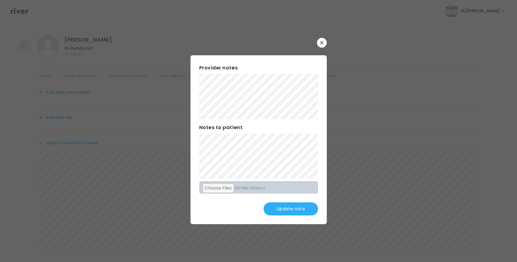
click at [292, 210] on button "Update note" at bounding box center [291, 209] width 55 height 13
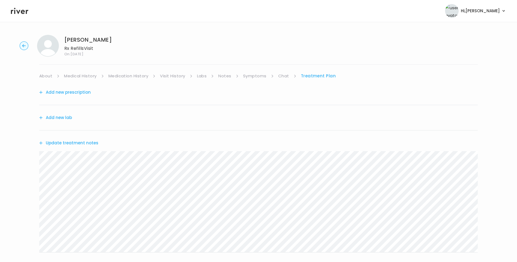
click at [18, 9] on icon at bounding box center [19, 11] width 17 height 8
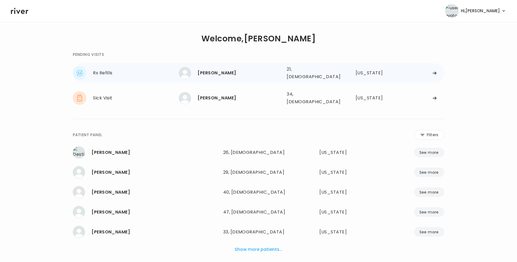
click at [229, 76] on div "[PERSON_NAME] 21, [DEMOGRAPHIC_DATA] See more" at bounding box center [231, 73] width 104 height 12
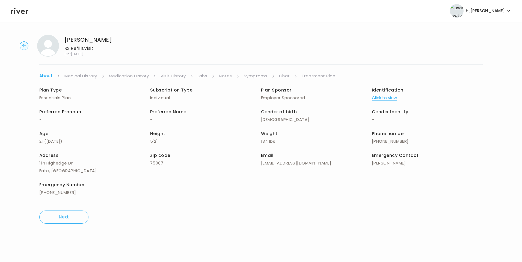
click at [16, 10] on icon at bounding box center [19, 11] width 17 height 8
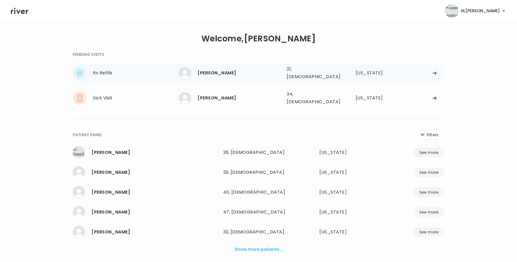
click at [220, 77] on div "[PERSON_NAME] 21, [DEMOGRAPHIC_DATA] See more" at bounding box center [231, 73] width 104 height 12
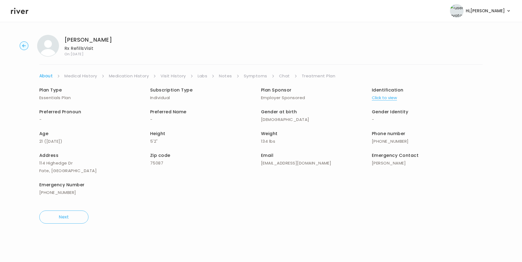
click at [254, 77] on link "Symptoms" at bounding box center [255, 76] width 23 height 8
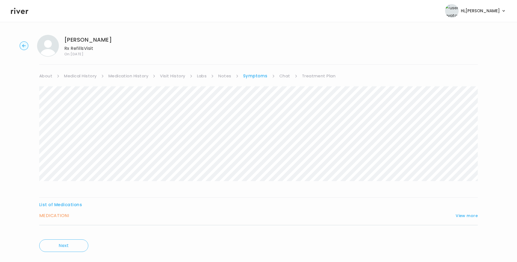
click at [288, 77] on link "Chat" at bounding box center [285, 76] width 11 height 8
click at [162, 77] on link "Visit History" at bounding box center [172, 76] width 25 height 8
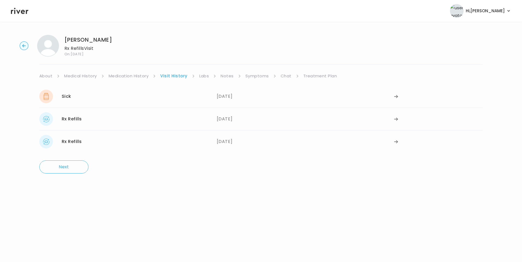
click at [147, 74] on link "Medication History" at bounding box center [129, 76] width 40 height 8
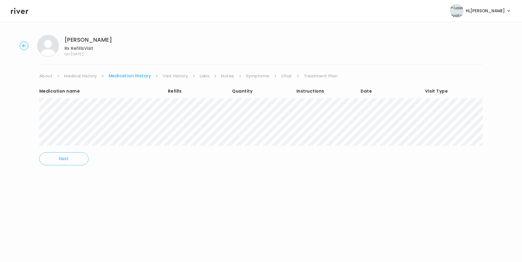
drag, startPoint x: 285, startPoint y: 76, endPoint x: 287, endPoint y: 79, distance: 4.2
click at [285, 76] on link "Chat" at bounding box center [286, 76] width 11 height 8
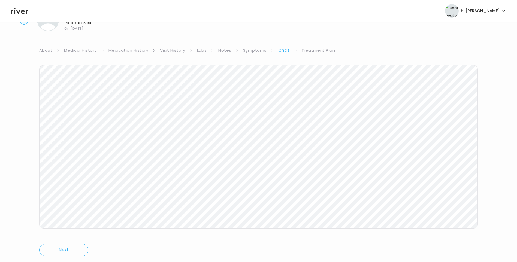
scroll to position [37, 0]
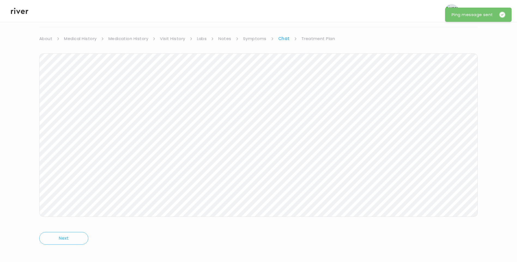
click at [21, 12] on icon at bounding box center [19, 11] width 17 height 6
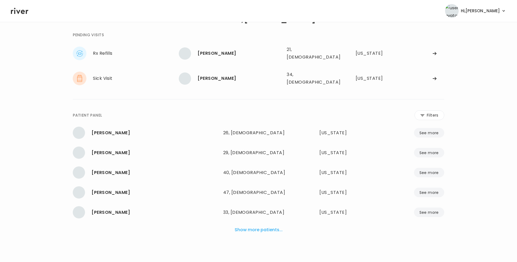
scroll to position [14, 0]
